Goal: Task Accomplishment & Management: Use online tool/utility

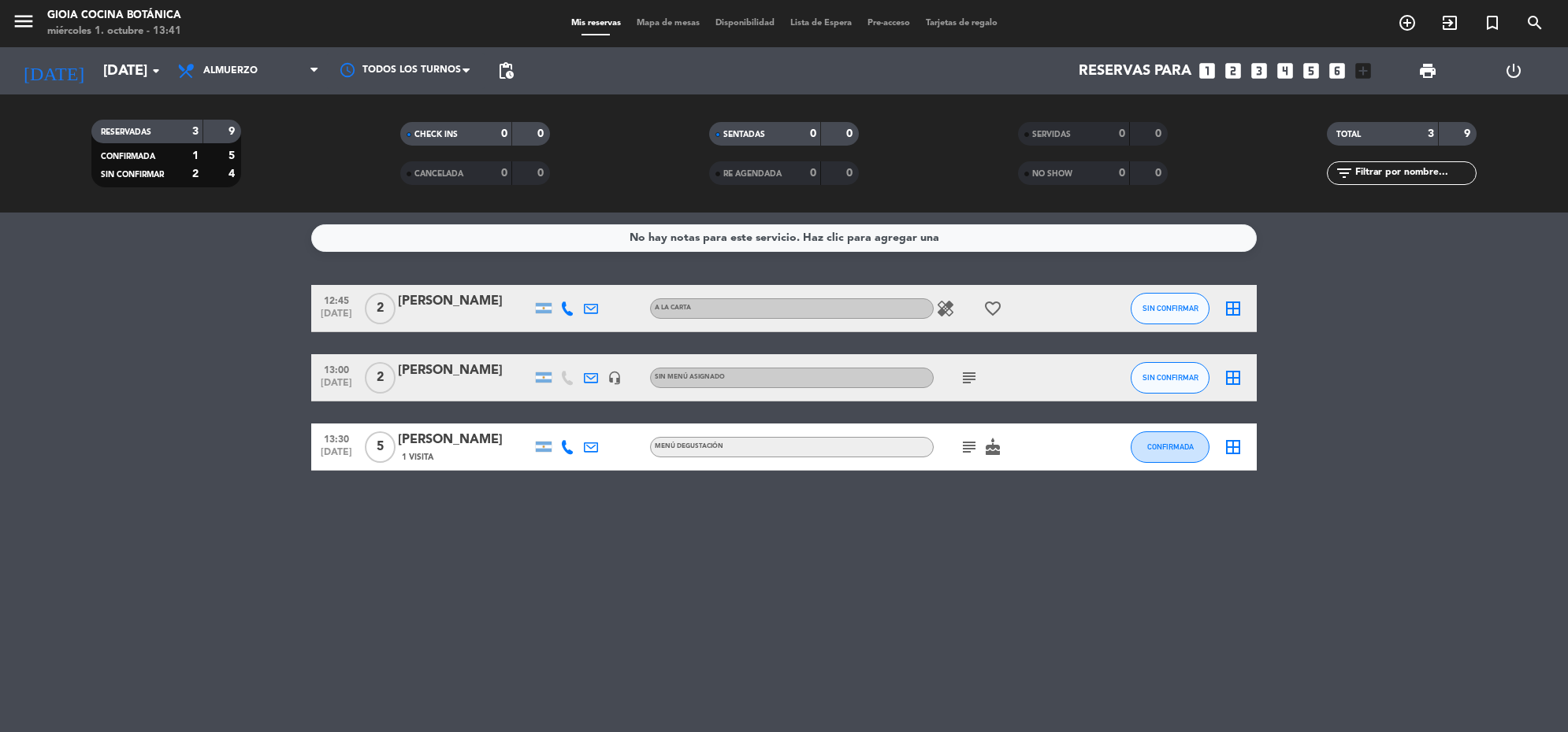
click at [205, 346] on bookings-row "12:45 [DATE] 2 [PERSON_NAME] A la Carta healing favorite_border SIN CONFIRMAR b…" at bounding box center [784, 378] width 1568 height 186
click at [112, 79] on input "[DATE]" at bounding box center [187, 71] width 185 height 33
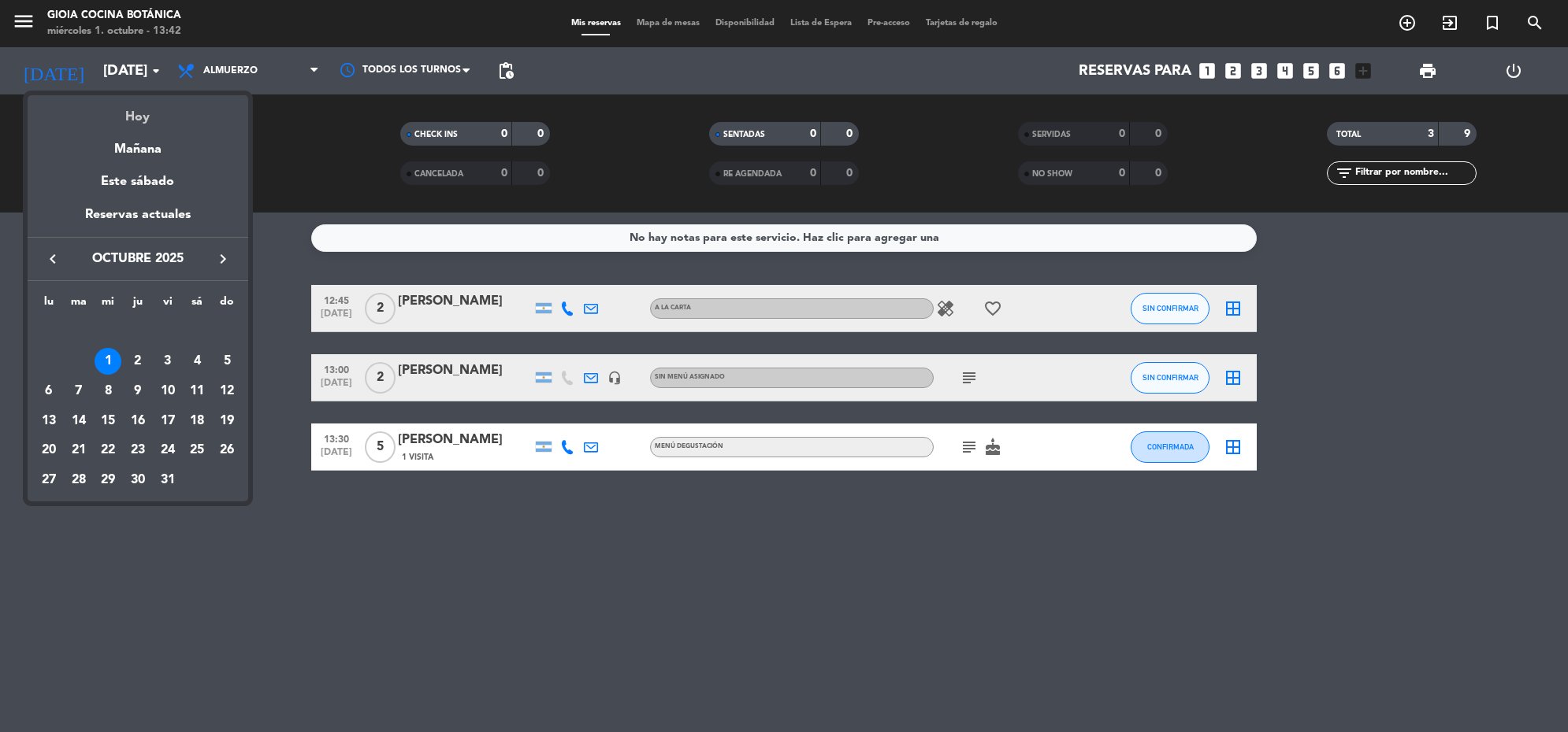
click at [144, 122] on div "Hoy" at bounding box center [137, 110] width 220 height 32
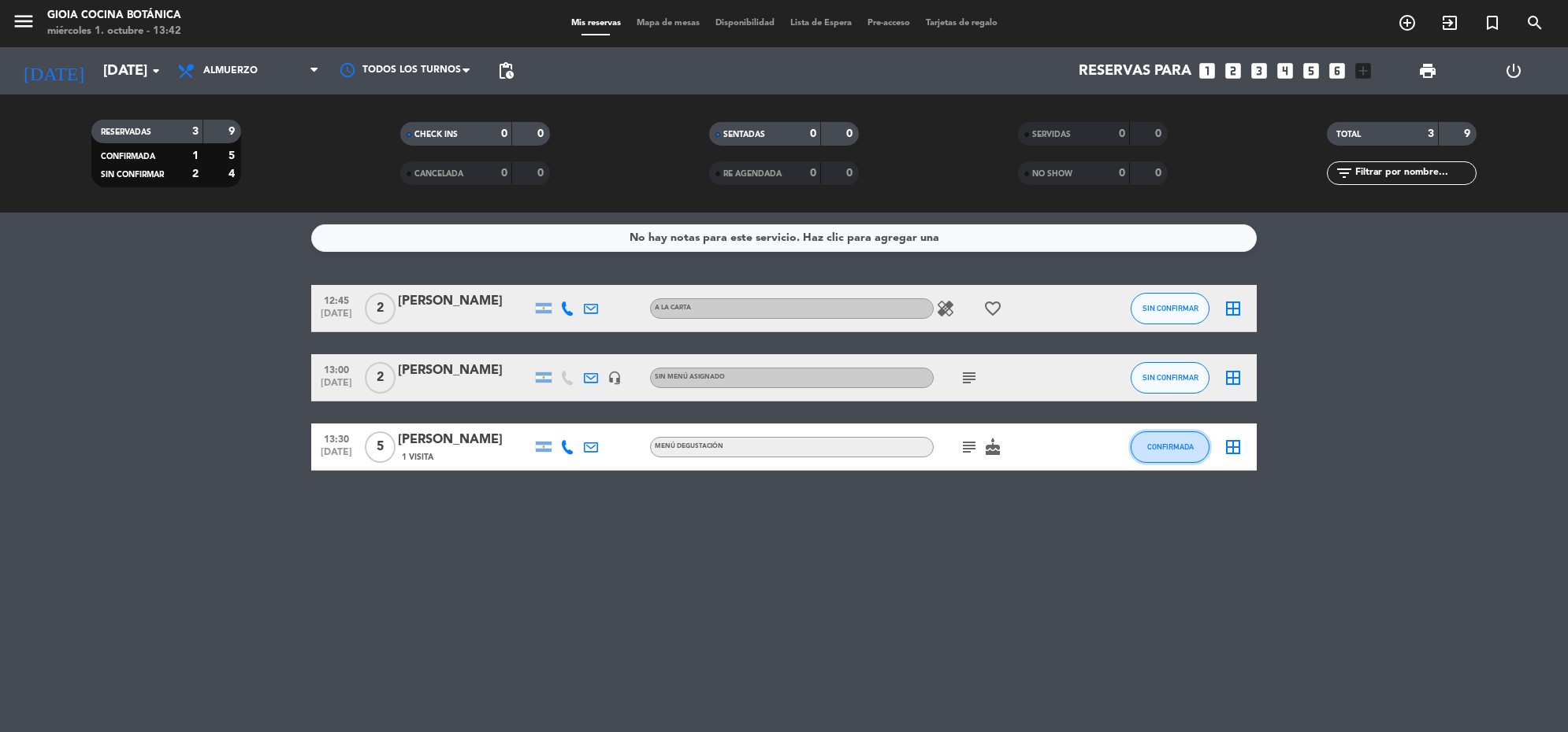
click at [1145, 442] on button "CONFIRMADA" at bounding box center [1170, 447] width 79 height 31
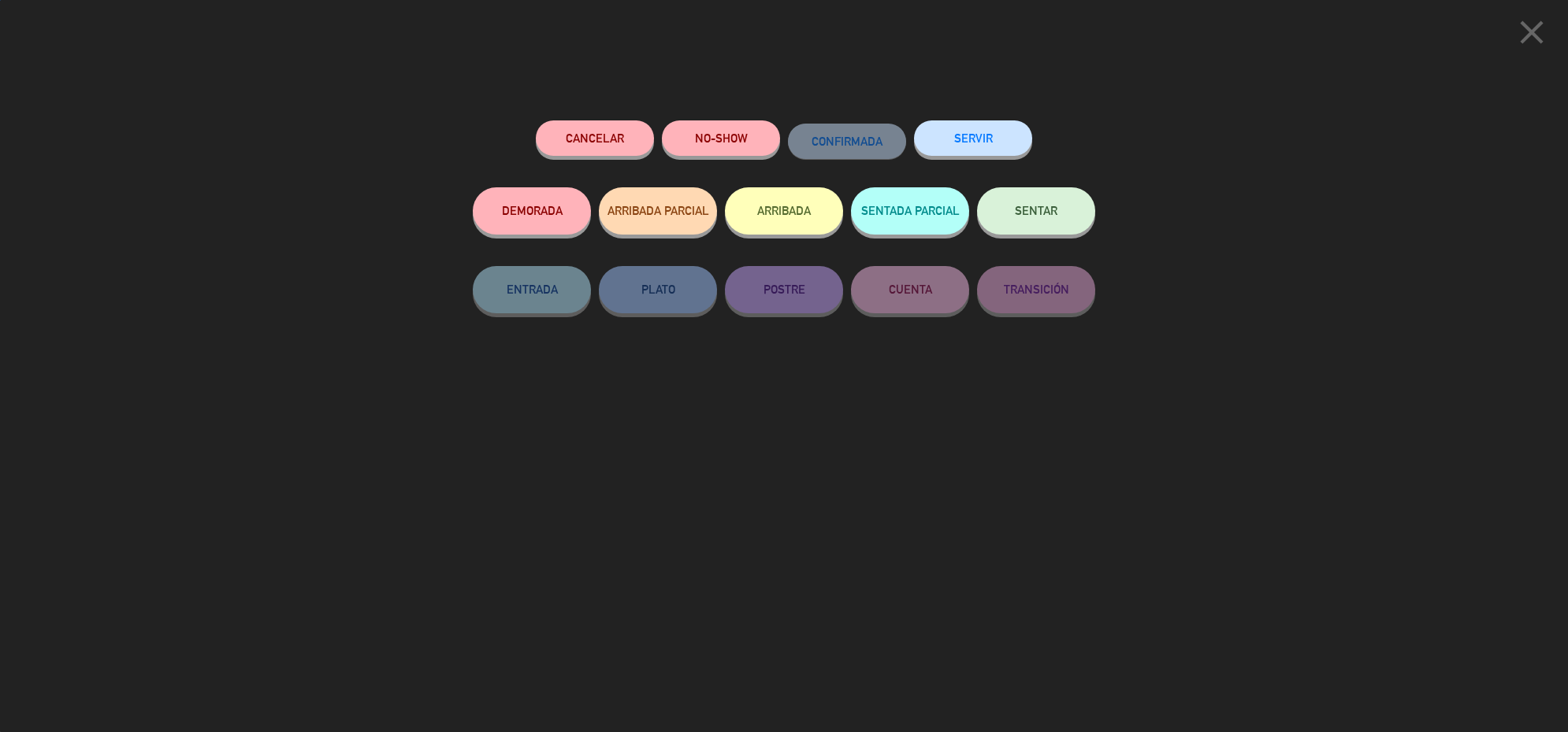
click at [1010, 209] on button "SENTAR" at bounding box center [1036, 211] width 118 height 47
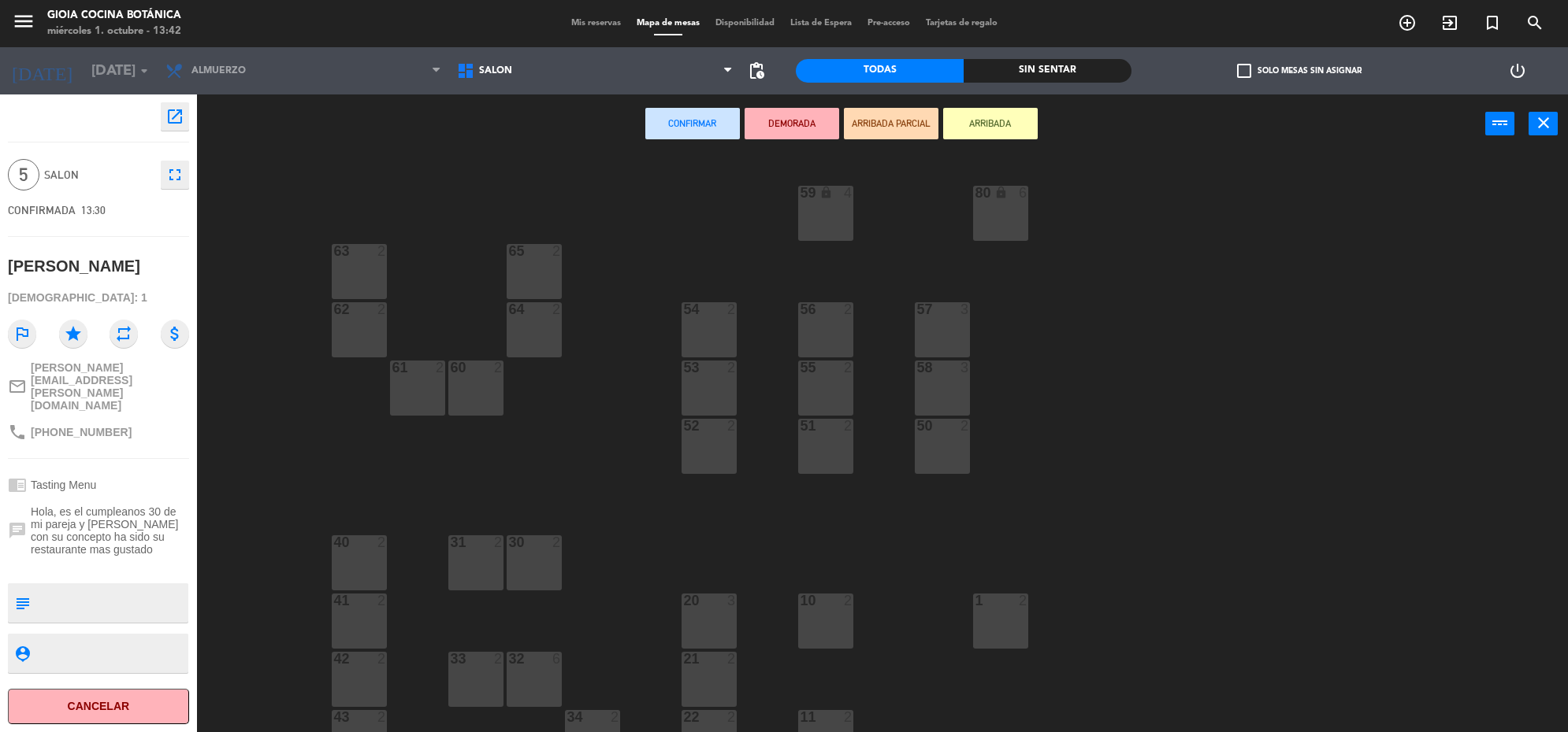
click at [927, 333] on div "57 3" at bounding box center [942, 330] width 55 height 55
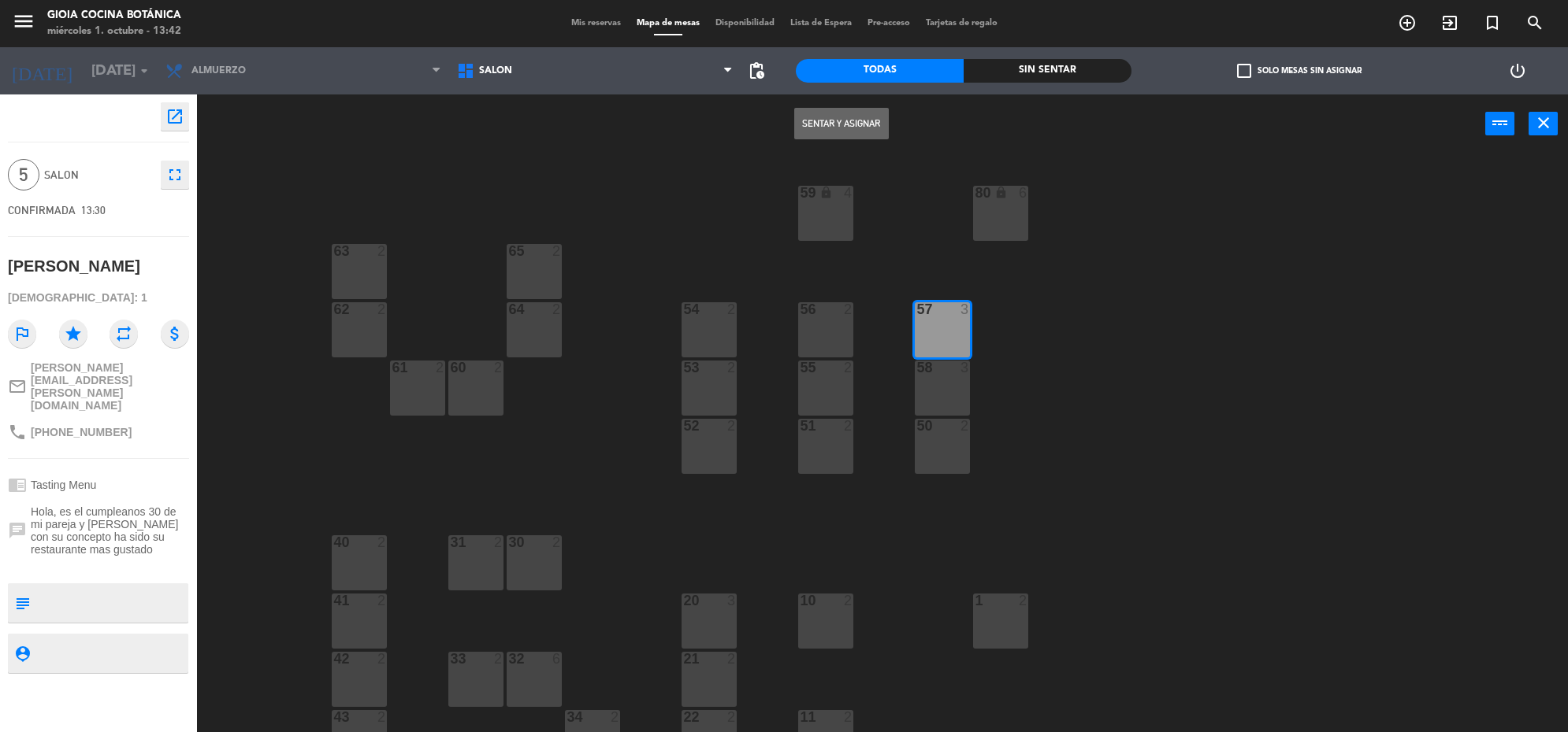
click at [843, 112] on button "Sentar y Asignar" at bounding box center [841, 123] width 95 height 31
